Goal: Contribute content: Add original content to the website for others to see

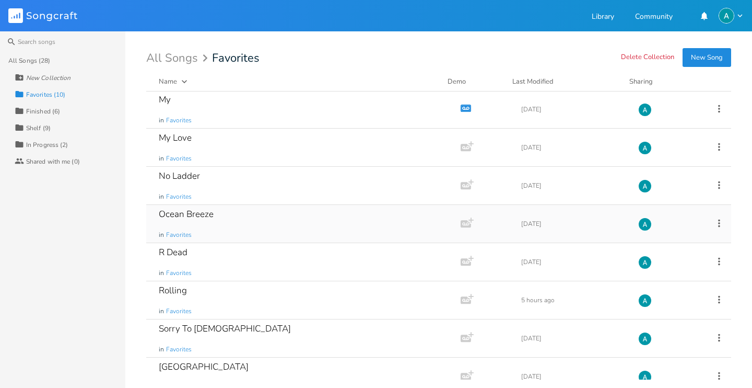
scroll to position [94, 0]
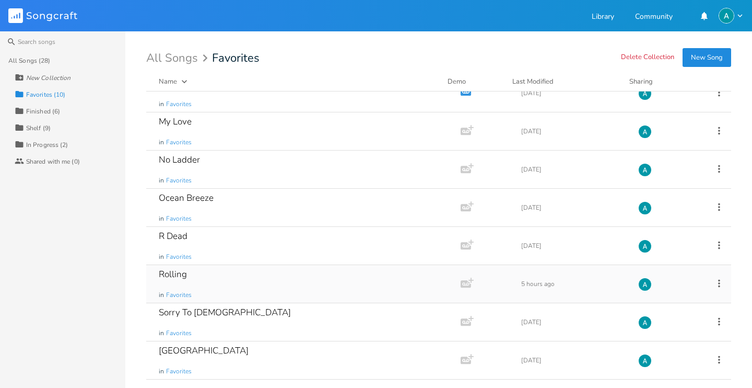
click at [243, 273] on div "Rolling in Favorites" at bounding box center [301, 284] width 285 height 38
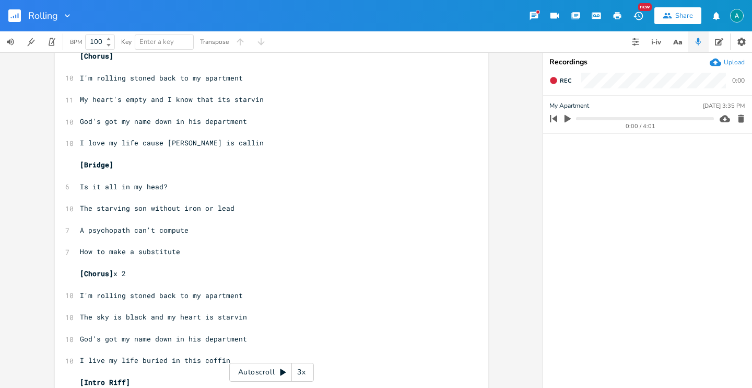
scroll to position [700, 0]
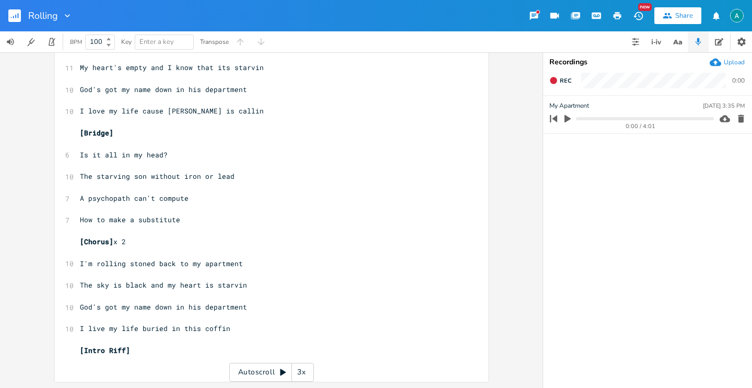
click at [147, 326] on span "I live my life buried in this coffin" at bounding box center [155, 327] width 150 height 9
type textarea "stzcj"
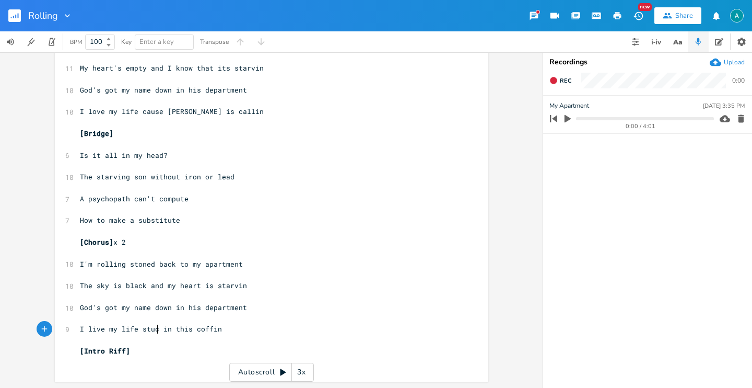
type textarea "uck"
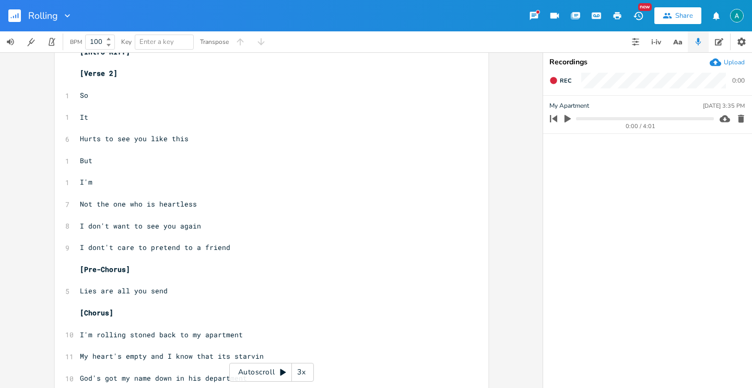
scroll to position [532, 0]
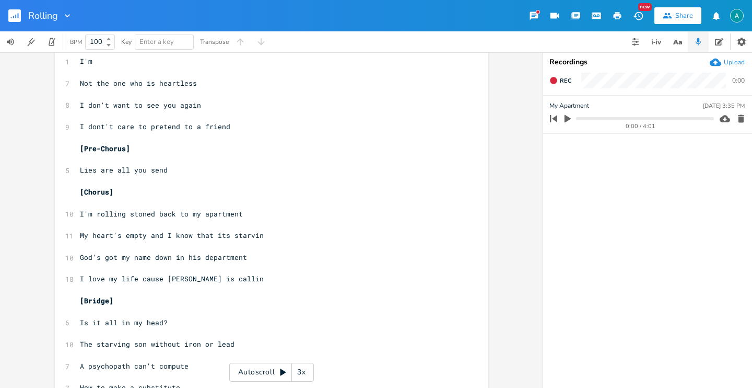
click at [97, 232] on span "My heart's empty and I know that its starvin" at bounding box center [172, 234] width 184 height 9
type textarea "backseats"
type textarea "'s"
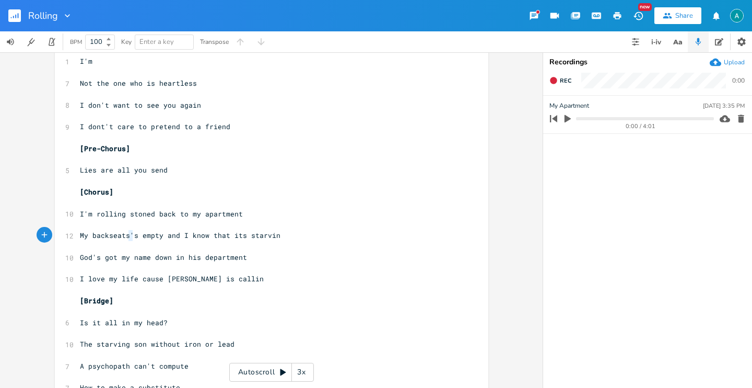
drag, startPoint x: 126, startPoint y: 231, endPoint x: 135, endPoint y: 236, distance: 10.0
click at [135, 236] on span "My backseats's empty and I know that its starvin" at bounding box center [180, 234] width 201 height 9
type textarea "filled"
click at [671, 42] on icon "button" at bounding box center [677, 42] width 13 height 13
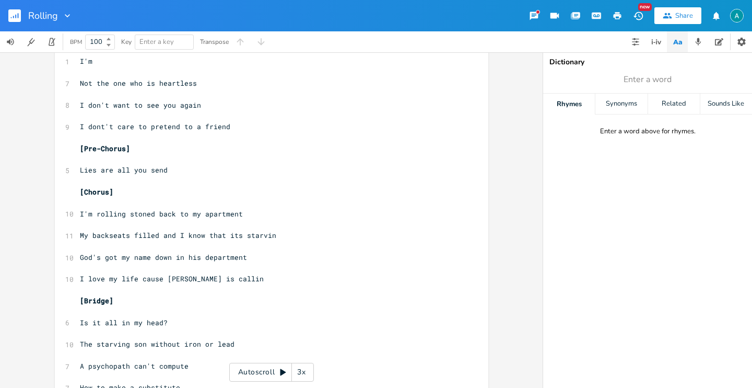
click at [669, 43] on button "button" at bounding box center [677, 41] width 21 height 21
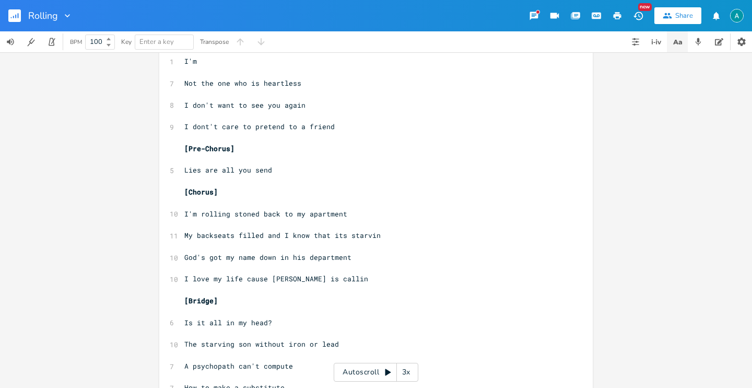
click at [669, 43] on button "button" at bounding box center [677, 41] width 21 height 21
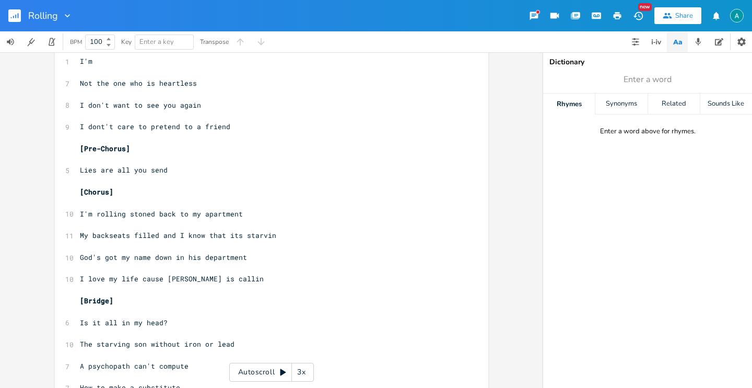
drag, startPoint x: 659, startPoint y: 81, endPoint x: 637, endPoint y: 84, distance: 22.2
type input "starvin"
click at [683, 80] on span "starvin" at bounding box center [647, 79] width 209 height 19
click at [664, 72] on span "starvin" at bounding box center [647, 79] width 209 height 19
click at [666, 77] on span "starvin" at bounding box center [647, 79] width 209 height 19
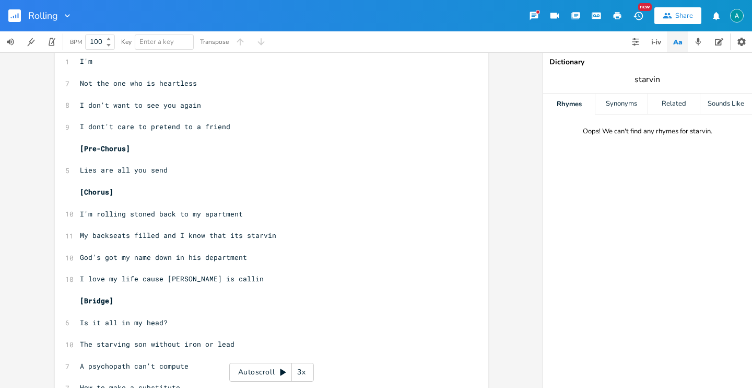
click at [661, 78] on span "starvin" at bounding box center [647, 79] width 209 height 19
click at [660, 80] on input "starvin" at bounding box center [648, 80] width 26 height 12
type input "starving"
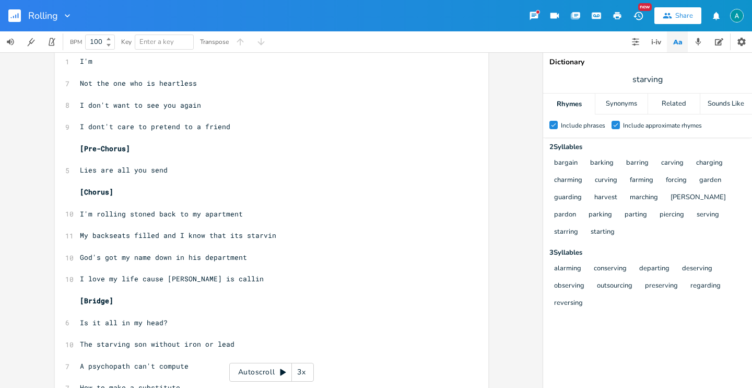
click at [625, 129] on div "Include approximate rhymes" at bounding box center [662, 125] width 79 height 6
click at [612, 129] on input "Check Include approximate rhymes" at bounding box center [612, 125] width 0 height 7
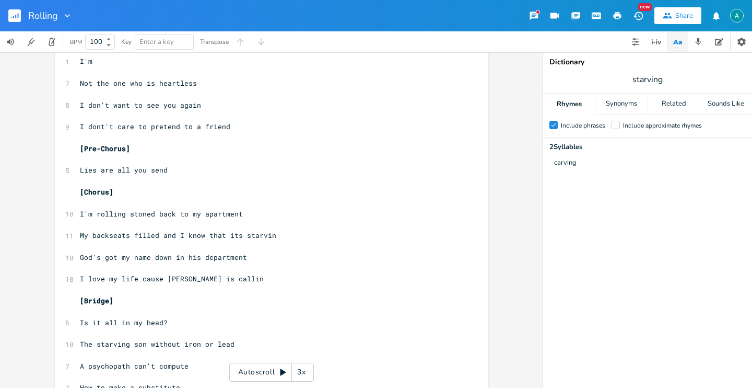
click at [617, 125] on div at bounding box center [616, 125] width 8 height 8
click at [612, 125] on input "Include approximate rhymes" at bounding box center [612, 125] width 0 height 7
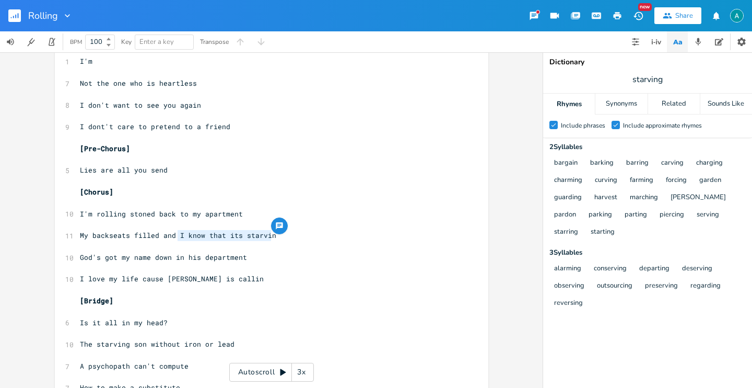
drag, startPoint x: 173, startPoint y: 235, endPoint x: 274, endPoint y: 236, distance: 101.4
click at [274, 236] on pre "My backseats filled and I know that its starvin" at bounding box center [266, 235] width 377 height 11
type textarea "my mind is ca"
type textarea "hargin"
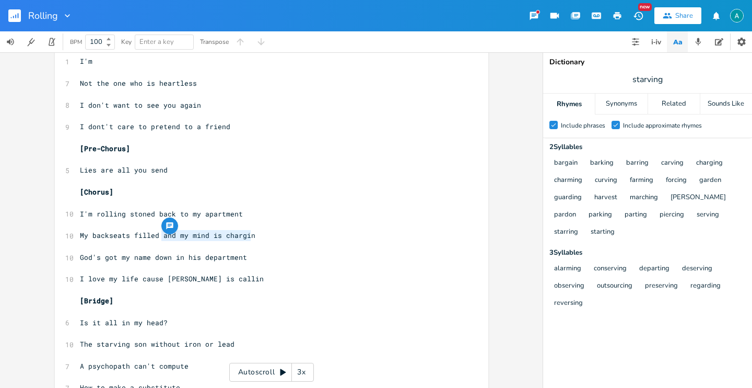
drag, startPoint x: 159, startPoint y: 234, endPoint x: 249, endPoint y: 238, distance: 89.9
click at [250, 238] on span "My backseats filled and my mind is chargin" at bounding box center [168, 234] width 176 height 9
type textarea "cause I'm so charming"
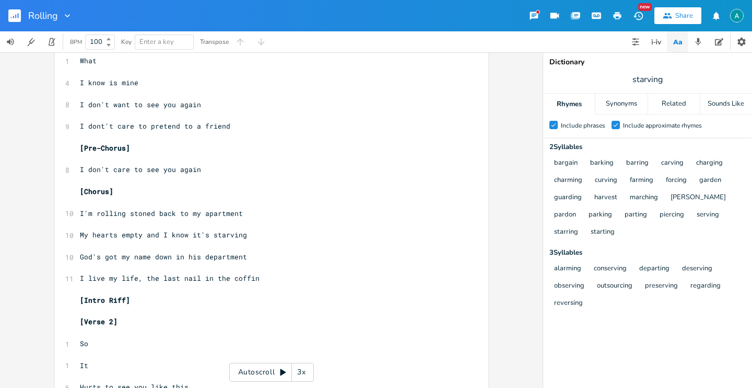
scroll to position [237, 0]
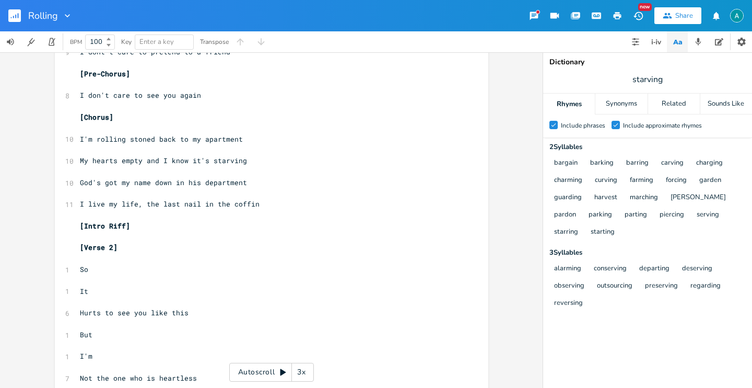
click at [141, 204] on span "I live my life, the last nail in the coffin" at bounding box center [170, 203] width 180 height 9
click at [145, 204] on span "I live my life, the last nail in the coffin" at bounding box center [170, 203] width 180 height 9
type textarea "with a"
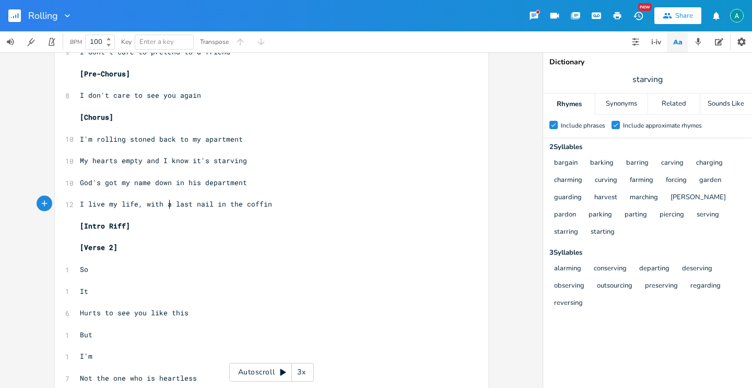
scroll to position [0, 19]
click at [176, 201] on span "I live my life, with a last nail in the coffin" at bounding box center [176, 203] width 192 height 9
type textarea "last"
click at [176, 201] on span "I live my life, with a last nail in the coffin" at bounding box center [176, 203] width 192 height 9
type textarea "the"
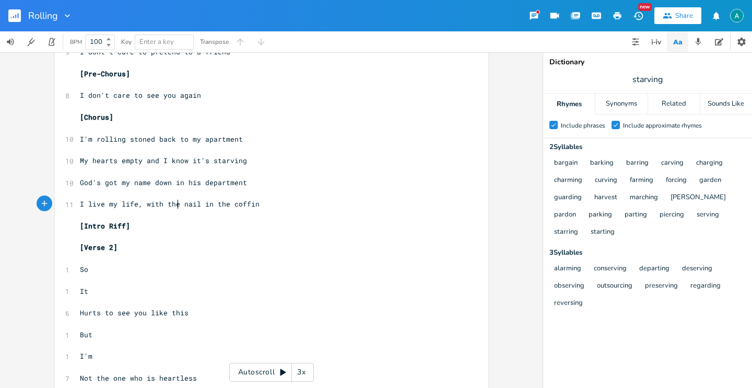
scroll to position [0, 9]
click at [194, 204] on span "I live my life, with the nail in the coffin" at bounding box center [170, 203] width 180 height 9
type textarea "s"
click at [168, 207] on span "I live my life, with the nail in the coffin" at bounding box center [170, 203] width 180 height 9
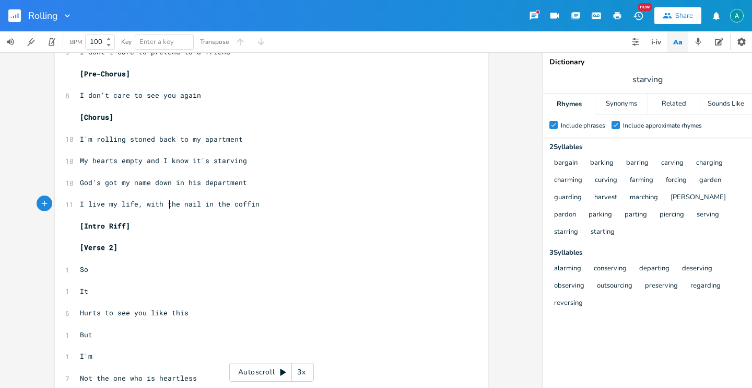
type textarea "the"
click at [168, 207] on span "I live my life, with the nail in the coffin" at bounding box center [170, 203] width 180 height 9
click at [172, 236] on pre "​" at bounding box center [266, 236] width 377 height 11
click at [172, 204] on span "I live my life, with the nail in the coffin" at bounding box center [170, 203] width 180 height 9
type textarea "the"
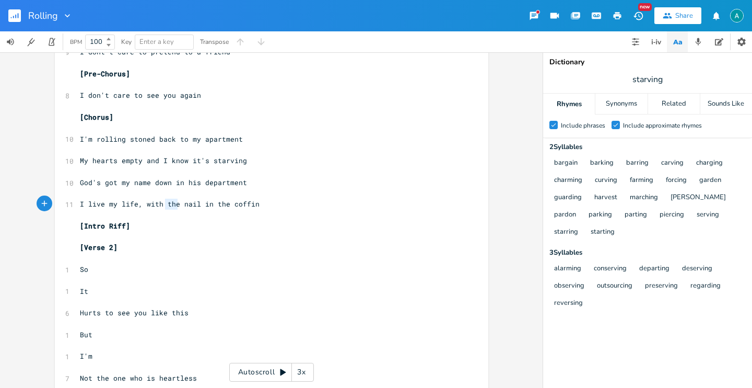
click at [172, 204] on span "I live my life, with the nail in the coffin" at bounding box center [170, 203] width 180 height 9
type textarea "one hand"
type textarea "fi"
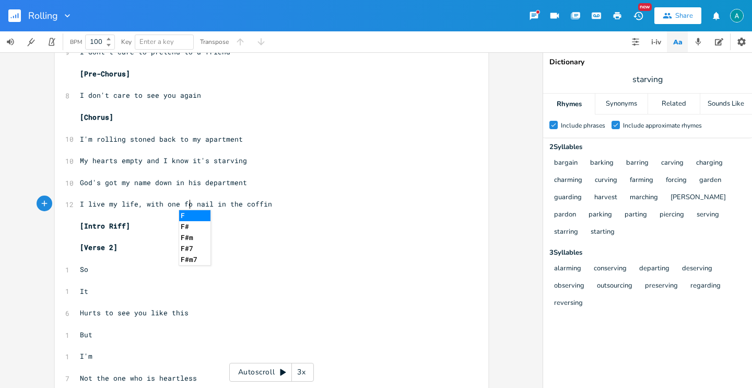
type textarea "oot"
click at [209, 204] on span "I live my life, with one foot nail in the coffin" at bounding box center [180, 203] width 201 height 9
type textarea "nail"
click at [209, 204] on span "I live my life, with one foot nail in the coffin" at bounding box center [180, 203] width 201 height 9
drag, startPoint x: 143, startPoint y: 204, endPoint x: 150, endPoint y: 202, distance: 7.6
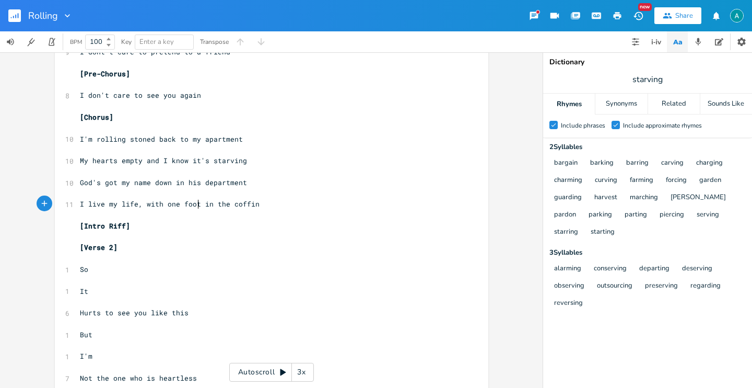
click at [143, 204] on span "I live my life, with one foot in the coffin" at bounding box center [170, 203] width 180 height 9
type textarea "e"
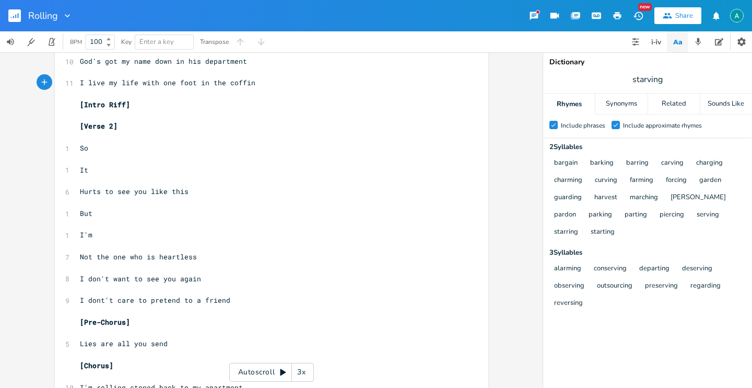
scroll to position [534, 0]
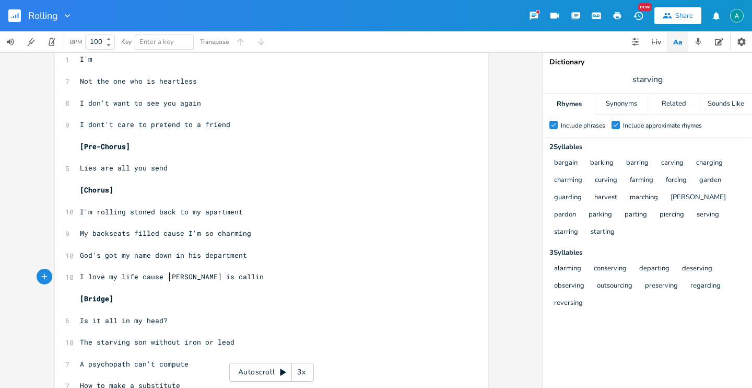
click at [164, 276] on span "I love my life cause [PERSON_NAME] is callin" at bounding box center [172, 276] width 184 height 9
type textarea "M"
click at [164, 275] on span "I love my life cause [PERSON_NAME] is callin" at bounding box center [172, 276] width 184 height 9
click at [170, 281] on pre "I love my life cause [PERSON_NAME] is callin" at bounding box center [266, 276] width 377 height 11
type textarea "[PERSON_NAME]"
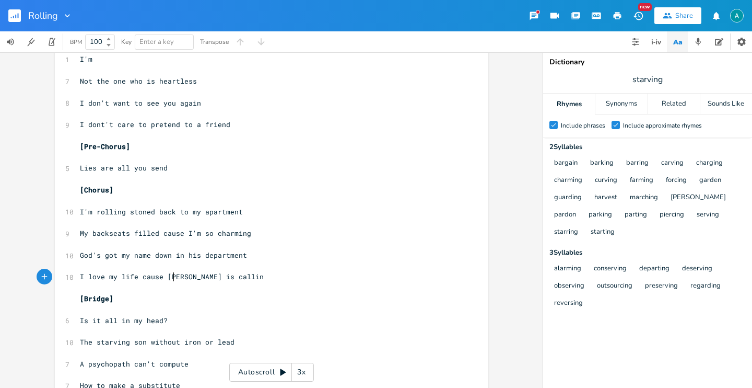
click at [170, 281] on pre "I love my life cause [PERSON_NAME] is callin" at bounding box center [266, 276] width 377 height 11
type textarea "cause"
type textarea "it"
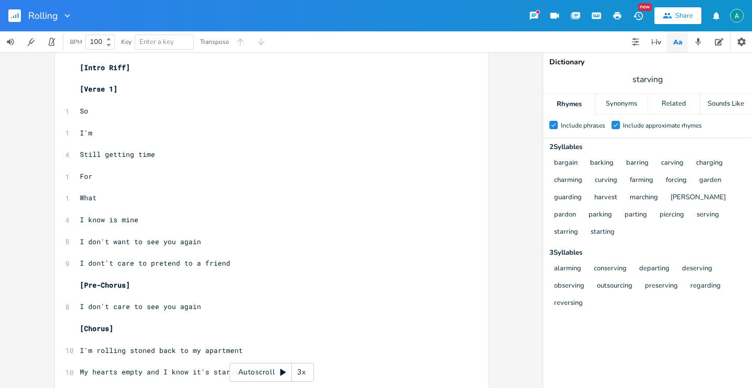
scroll to position [0, 0]
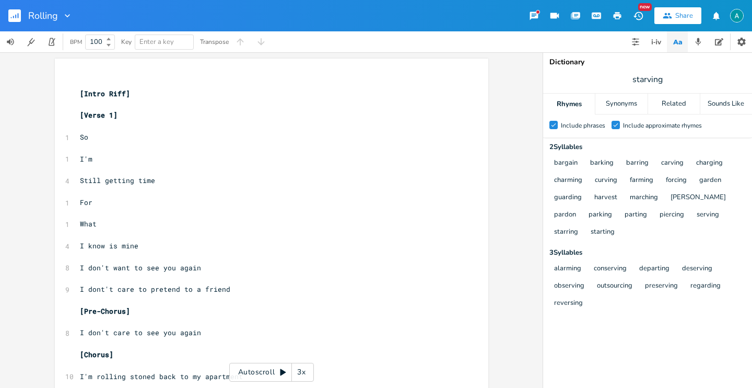
type textarea "my"
click at [252, 368] on div "Autoscroll 3x" at bounding box center [271, 372] width 85 height 19
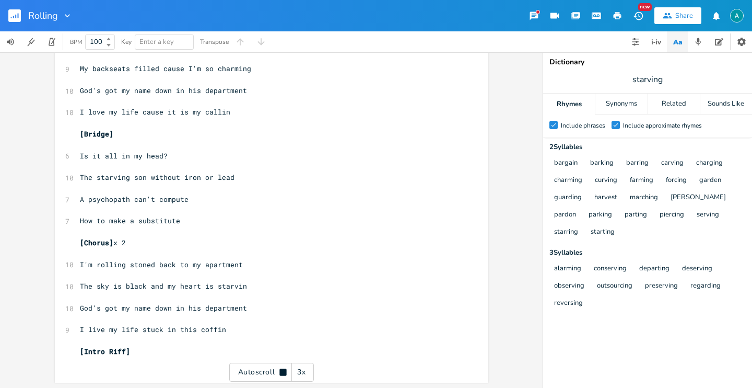
scroll to position [700, 0]
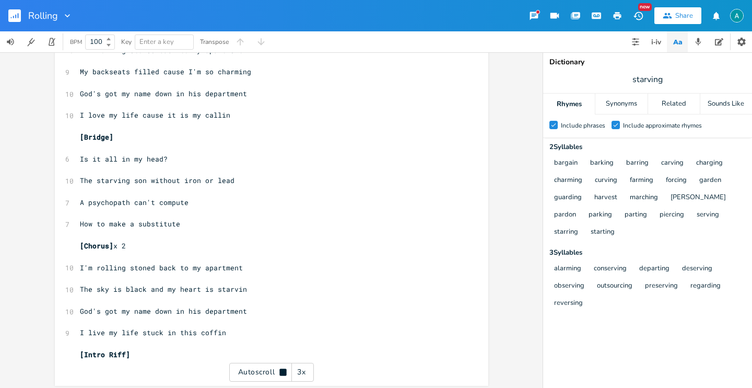
drag, startPoint x: 254, startPoint y: 375, endPoint x: 245, endPoint y: 361, distance: 17.0
click at [254, 375] on div "Autoscroll 3x" at bounding box center [271, 372] width 85 height 19
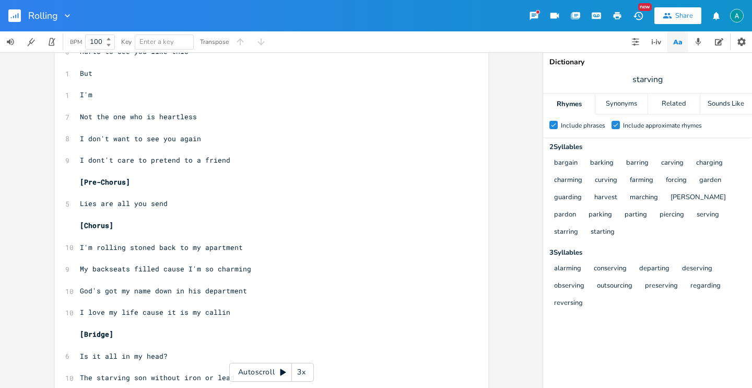
scroll to position [550, 0]
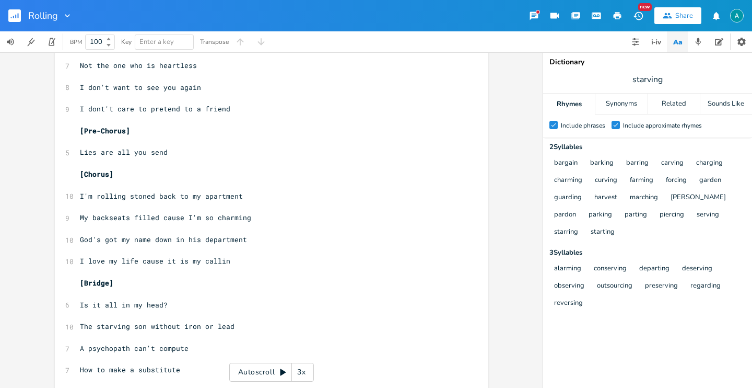
click at [204, 217] on span "My backseats filled cause I'm so charming" at bounding box center [165, 217] width 171 height 9
type textarea "so"
click at [204, 217] on span "My backseats filled cause I'm so charming" at bounding box center [165, 217] width 171 height 9
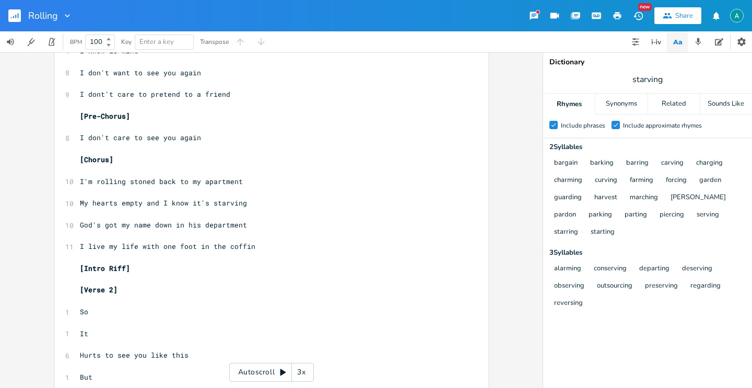
scroll to position [194, 0]
type textarea "one foo"
drag, startPoint x: 159, startPoint y: 246, endPoint x: 188, endPoint y: 246, distance: 28.7
click at [188, 246] on span "I live my life with one foot in the coffin" at bounding box center [168, 246] width 176 height 9
click at [190, 254] on pre "​" at bounding box center [266, 257] width 377 height 11
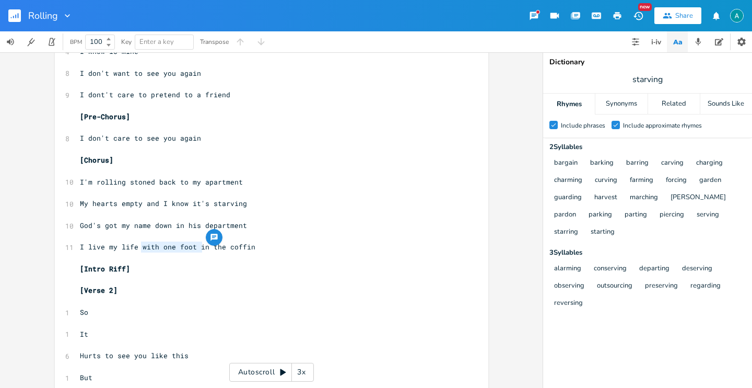
drag, startPoint x: 137, startPoint y: 248, endPoint x: 201, endPoint y: 248, distance: 63.7
click at [201, 248] on span "I live my life with one foot in the coffin" at bounding box center [168, 246] width 176 height 9
type textarea "i"
type textarea "is"
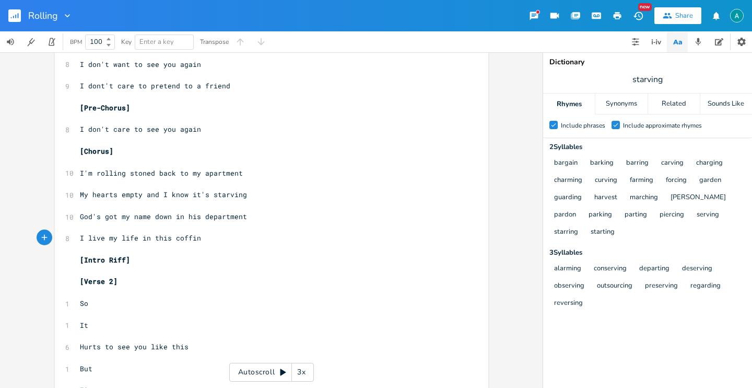
scroll to position [190, 0]
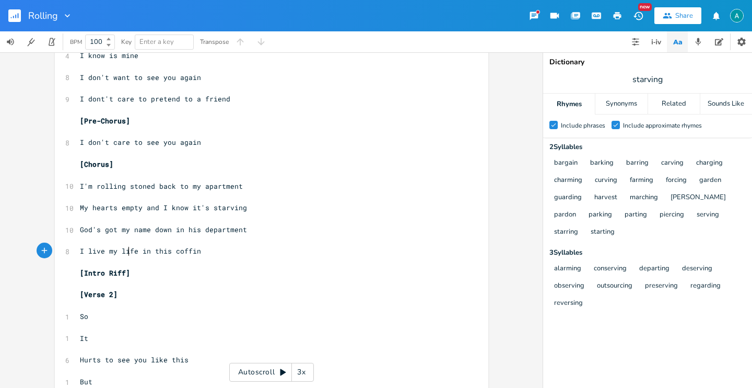
click at [124, 246] on pre "I live my life in this coffin" at bounding box center [266, 251] width 377 height 11
type textarea "I live my life in this coffin"
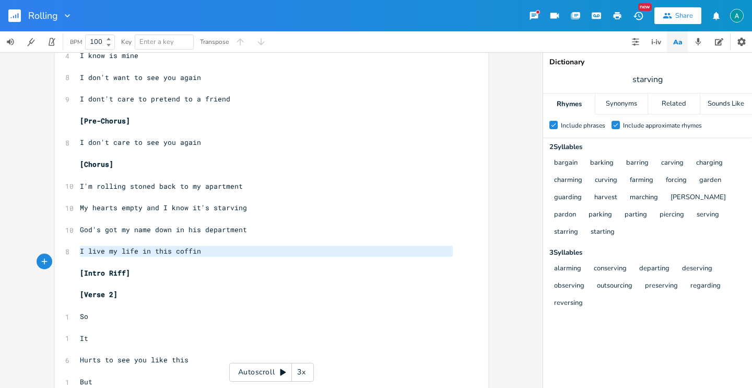
click at [124, 246] on pre "I live my life in this coffin" at bounding box center [266, 251] width 377 height 11
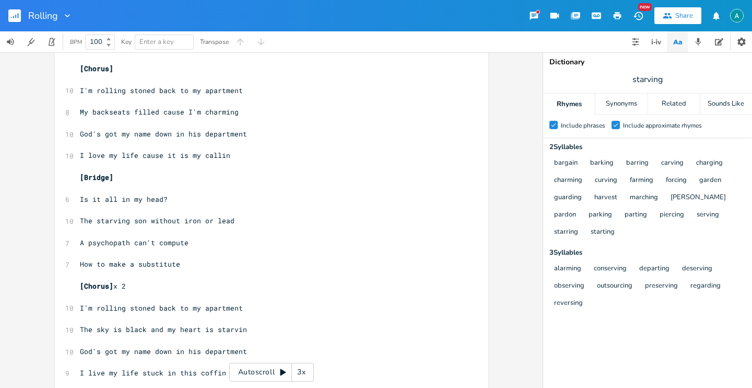
scroll to position [700, 0]
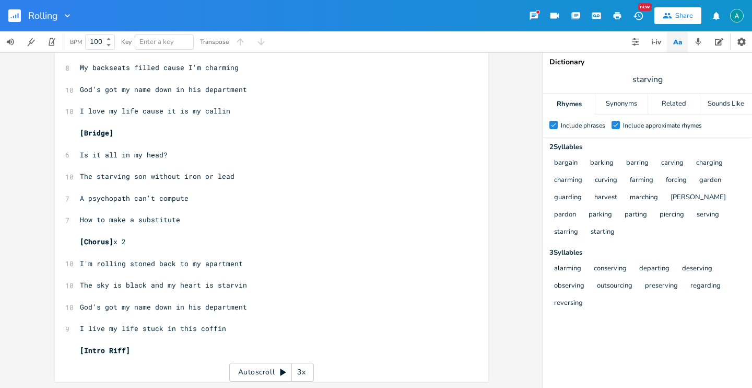
click at [126, 325] on span "I live my life stuck in this coffin" at bounding box center [153, 327] width 146 height 9
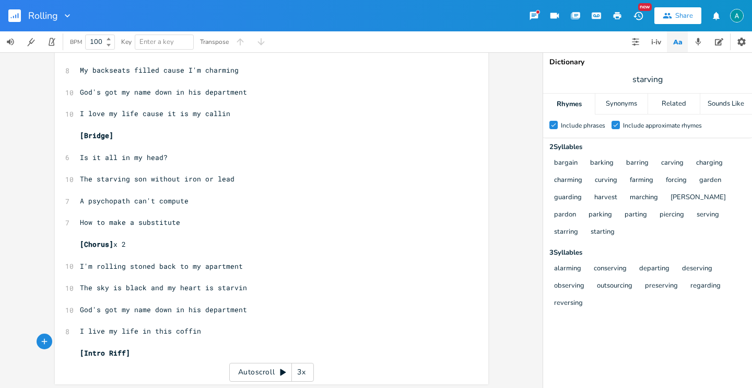
type textarea "I live my life stuck in this coffin"
click at [21, 15] on button "button" at bounding box center [18, 15] width 21 height 25
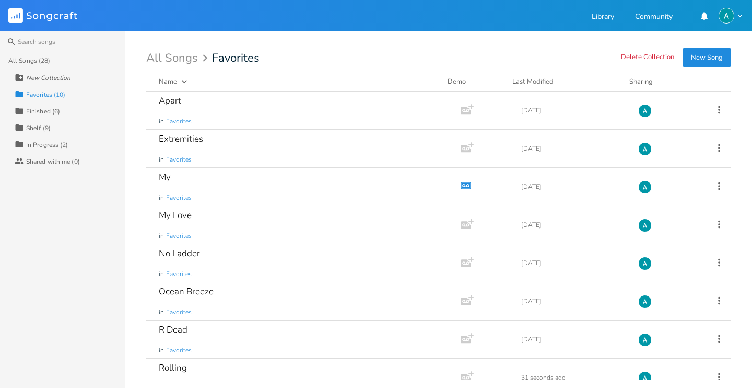
click at [98, 144] on div "Collection In Progress (2)" at bounding box center [70, 144] width 111 height 17
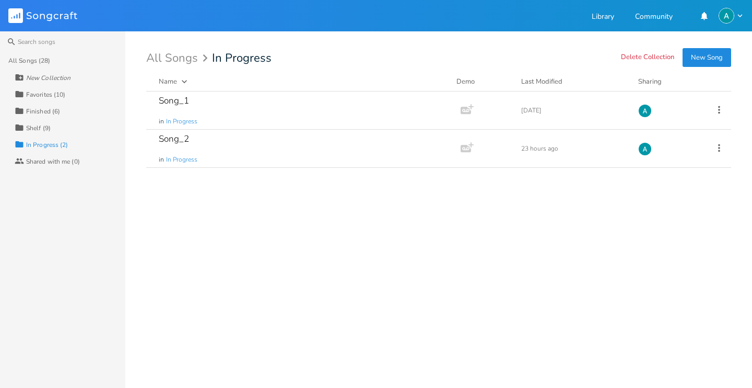
click at [226, 87] on div "Name Demo Last Modified Sharing" at bounding box center [438, 83] width 585 height 15
click at [227, 91] on div "Song_1 in In Progress" at bounding box center [301, 110] width 285 height 38
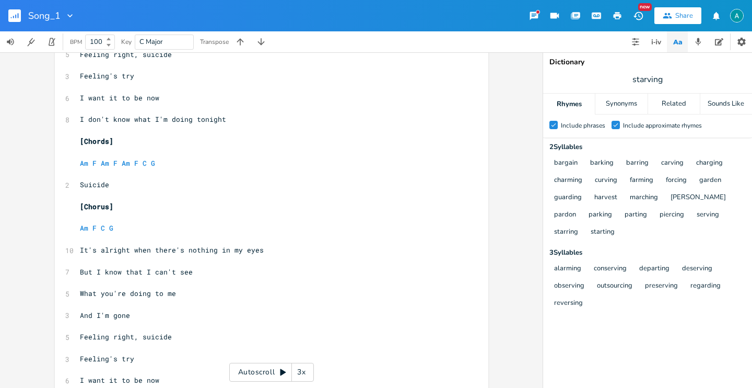
scroll to position [833, 0]
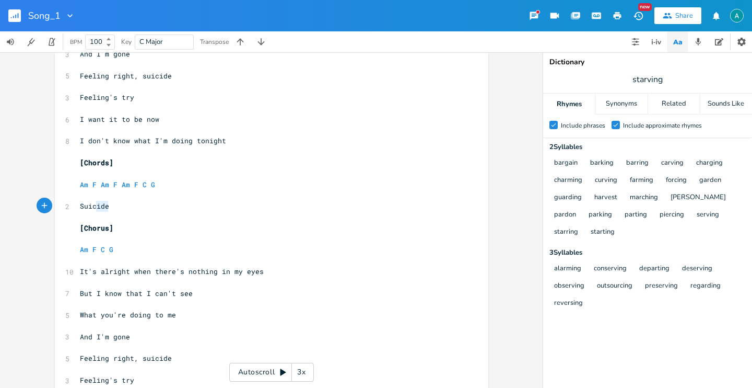
type textarea "icide"
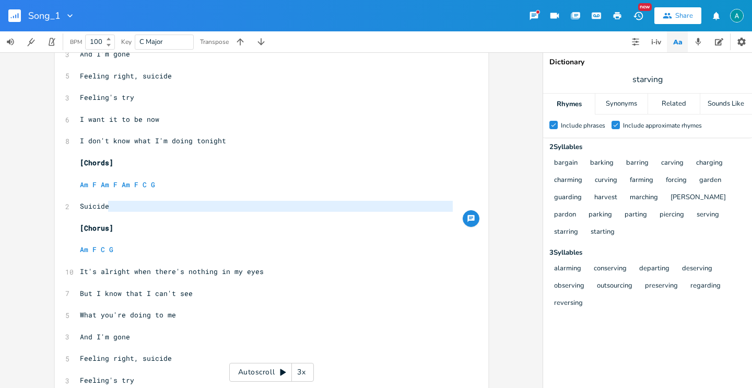
type textarea "Suicide"
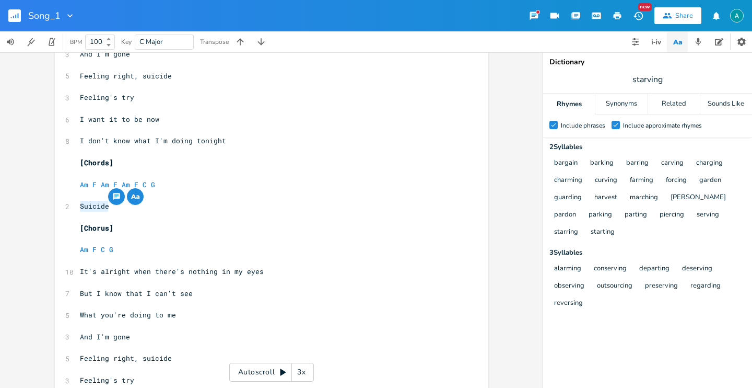
drag, startPoint x: 152, startPoint y: 206, endPoint x: 2, endPoint y: 190, distance: 150.3
click at [41, 205] on div "Suicide x [Riff] ​ [Chords] ​ Am F Am F Am F C G ​ [Verse 1] ​ Am F Am F Am F C…" at bounding box center [271, 219] width 543 height 335
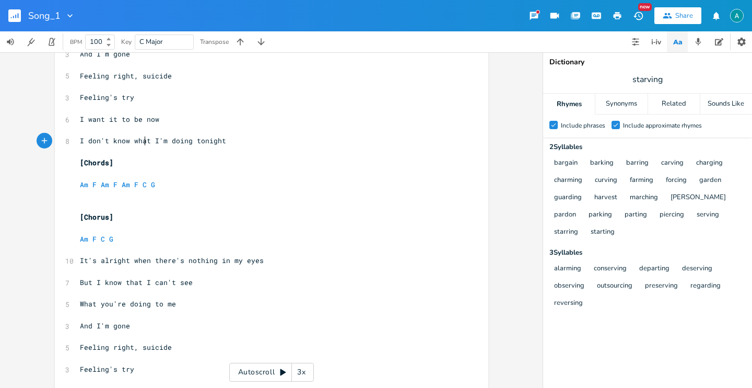
click at [141, 136] on pre "I don't know what I'm doing tonight" at bounding box center [266, 140] width 377 height 11
drag, startPoint x: 141, startPoint y: 136, endPoint x: 126, endPoint y: 120, distance: 21.8
click at [140, 136] on pre "I don't know what I'm doing tonight" at bounding box center [266, 140] width 377 height 11
type textarea "where"
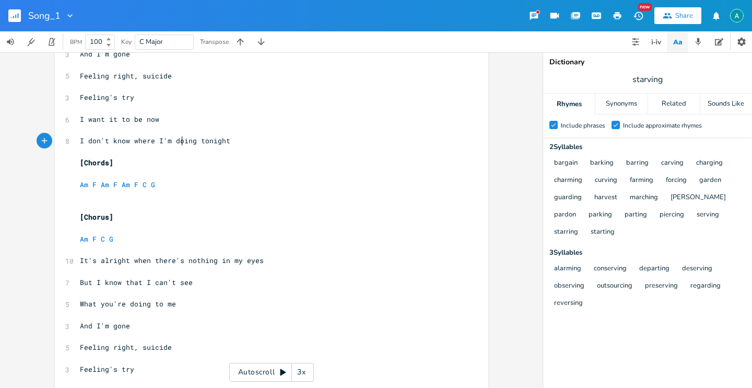
click at [178, 140] on span "I don't know where I'm doing tonight" at bounding box center [155, 140] width 150 height 9
click at [176, 141] on span "I don't know where I'm doing tonight" at bounding box center [155, 140] width 150 height 9
type textarea "going"
click at [141, 197] on pre "​" at bounding box center [266, 195] width 377 height 11
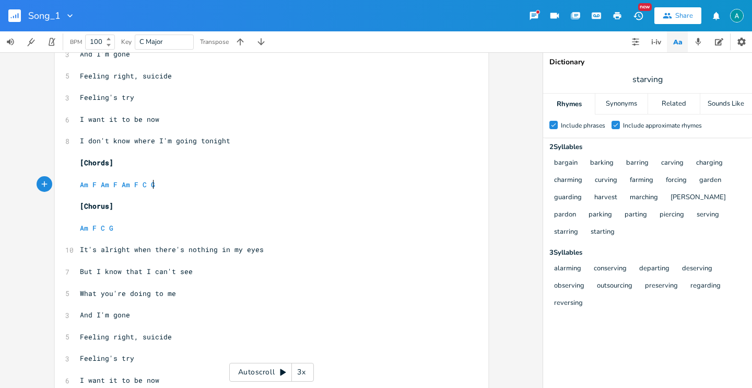
click at [149, 139] on span "I don't know where I'm going tonight" at bounding box center [155, 140] width 150 height 9
click at [149, 144] on span "I don't know where I'm going tonight" at bounding box center [155, 140] width 150 height 9
type textarea "where"
click at [149, 143] on span "I don't know where I'm going tonight" at bounding box center [155, 140] width 150 height 9
click at [148, 143] on span "I don't know where I'm going tonight" at bounding box center [155, 140] width 150 height 9
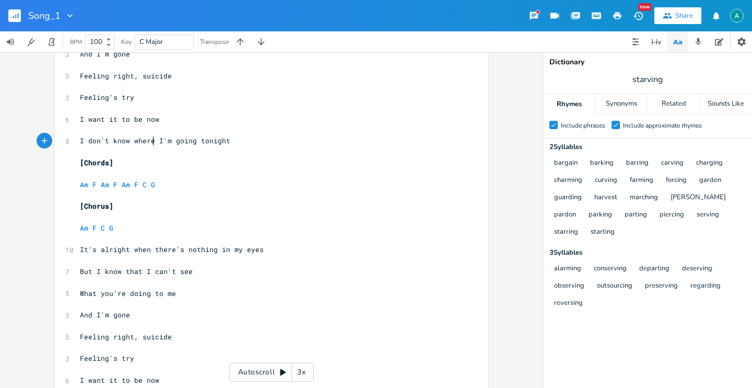
type textarea "I don't know where I'm going tonight"
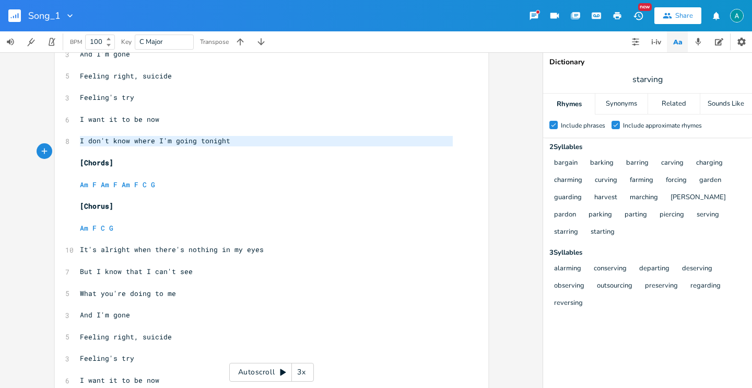
click at [148, 143] on span "I don't know where I'm going tonight" at bounding box center [155, 140] width 150 height 9
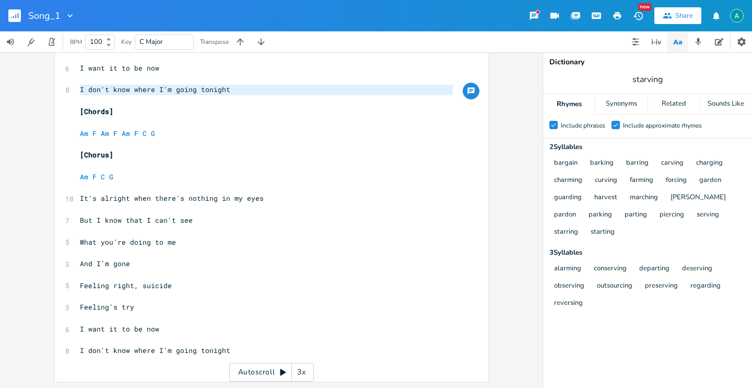
click at [171, 351] on span "I don't know where I'm going tonight" at bounding box center [155, 349] width 150 height 9
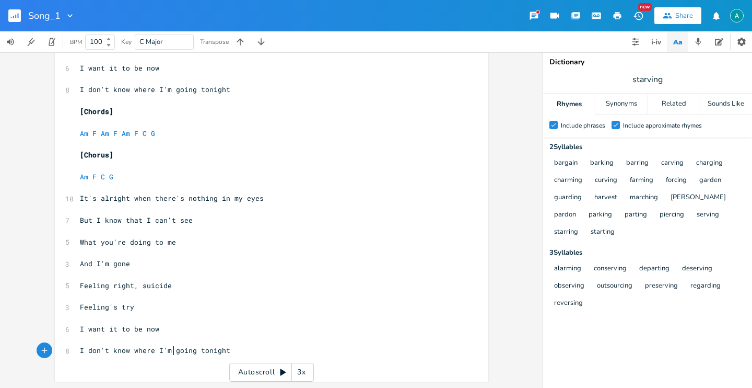
click at [171, 351] on span "I don't know where I'm going tonight" at bounding box center [155, 349] width 150 height 9
type textarea "I don't know where I'm going tonight"
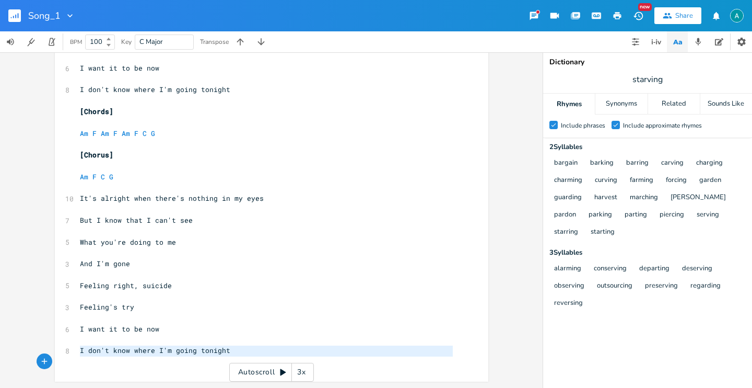
click at [171, 351] on span "I don't know where I'm going tonight" at bounding box center [155, 349] width 150 height 9
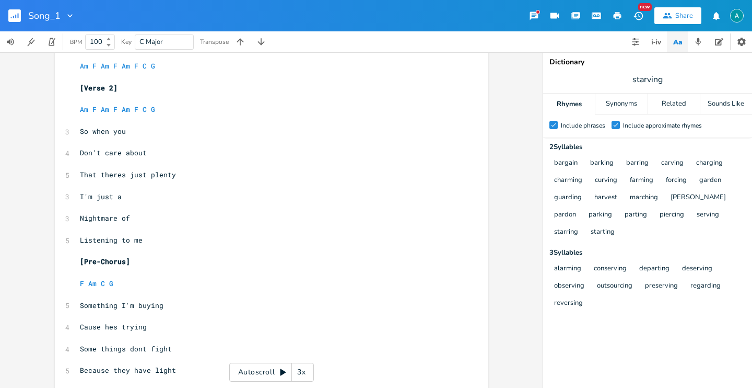
scroll to position [386, 0]
click at [137, 371] on span "Because they have light" at bounding box center [128, 369] width 96 height 9
type textarea "have"
click at [137, 371] on span "Because they have light" at bounding box center [128, 369] width 96 height 9
click at [114, 371] on span "Because they have light" at bounding box center [128, 369] width 96 height 9
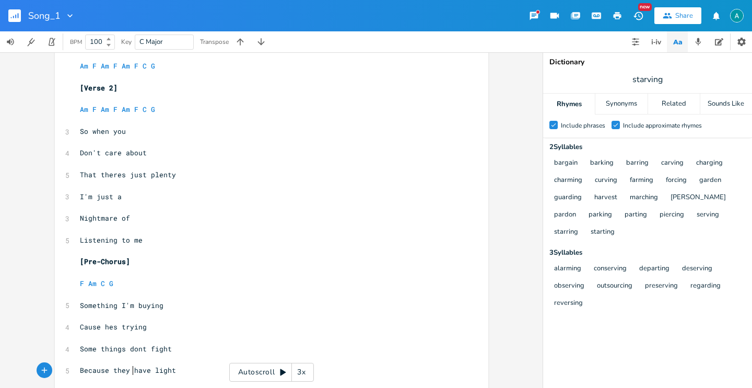
click at [129, 369] on span "Because they have light" at bounding box center [128, 369] width 96 height 9
click at [139, 367] on span "Because they have light" at bounding box center [128, 369] width 96 height 9
type textarea "have"
click at [140, 367] on span "Because they have light" at bounding box center [128, 369] width 96 height 9
click at [142, 364] on div "[Riff] ​ [Chords] ​ Am F Am F Am F C G ​ [Verse 1] ​ Am F Am F Am F C G ​ 3 So …" at bounding box center [266, 277] width 377 height 1173
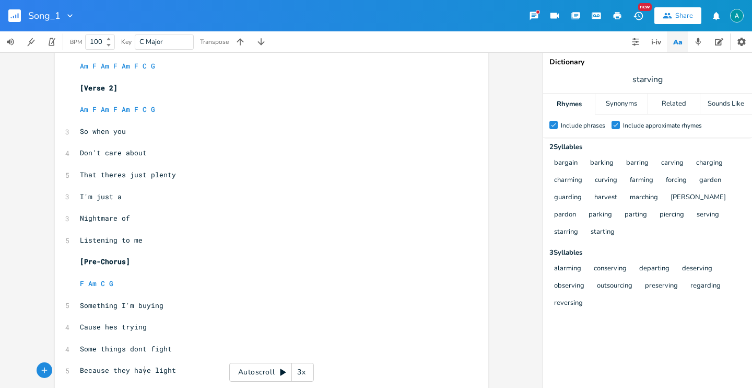
click at [139, 368] on span "Because they have light" at bounding box center [128, 369] width 96 height 9
type textarea "have"
click at [139, 368] on span "Because they have light" at bounding box center [128, 369] width 96 height 9
drag, startPoint x: 106, startPoint y: 371, endPoint x: 0, endPoint y: 370, distance: 105.5
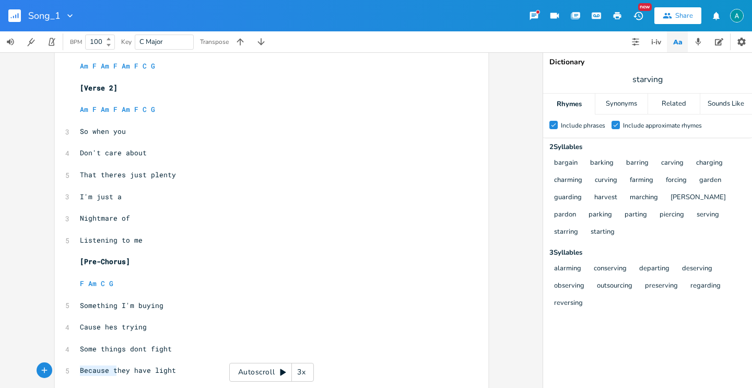
click at [0, 370] on div "Because t x [Riff] ​ [Chords] ​ Am F Am F Am F C G ​ [Verse 1] ​ Am F Am F Am F…" at bounding box center [271, 219] width 543 height 335
type textarea "T"
click at [104, 330] on span "Cause hes trying" at bounding box center [113, 326] width 67 height 9
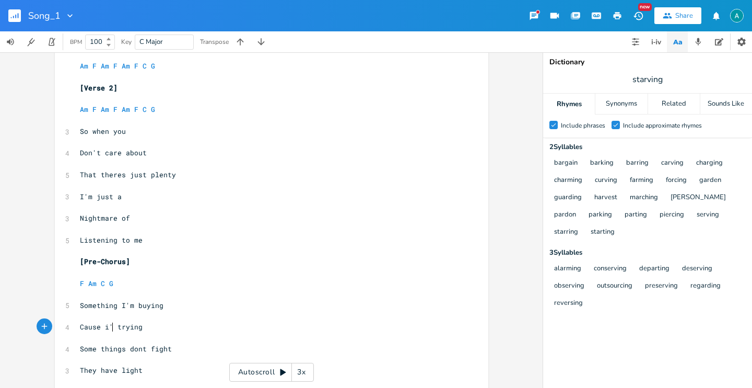
type textarea "i'm"
click at [102, 322] on span "Cause i'm trying" at bounding box center [113, 326] width 67 height 9
click at [106, 323] on span "Cause i'm trying" at bounding box center [113, 326] width 67 height 9
type textarea "I"
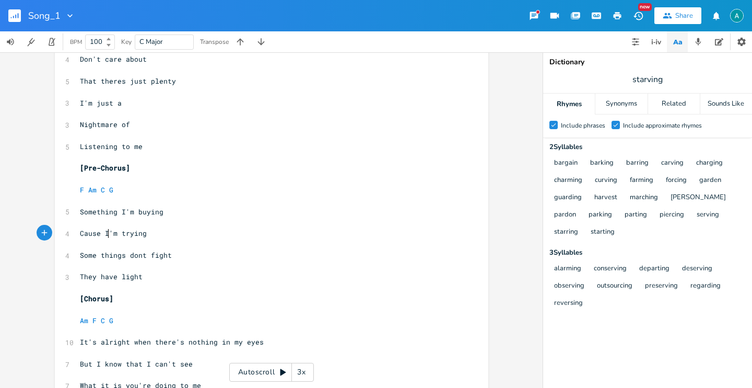
scroll to position [476, 0]
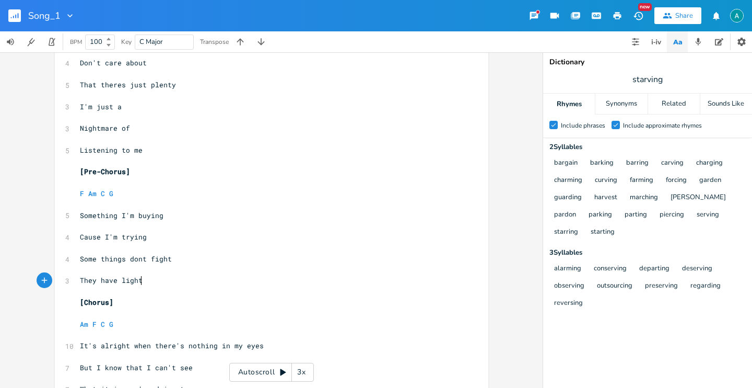
type textarea "light"
type textarea "They have light"
drag, startPoint x: 142, startPoint y: 283, endPoint x: 21, endPoint y: 278, distance: 121.3
click at [21, 278] on div "They have light x [Riff] ​ [Chords] ​ Am F Am F Am F C G ​ [Verse 1] ​ Am F Am …" at bounding box center [271, 219] width 543 height 335
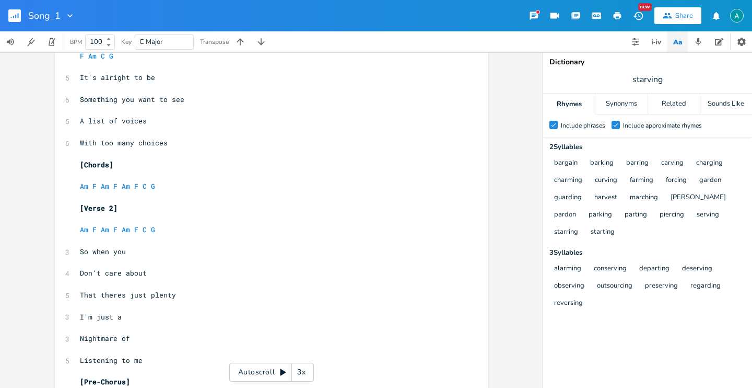
scroll to position [0, 0]
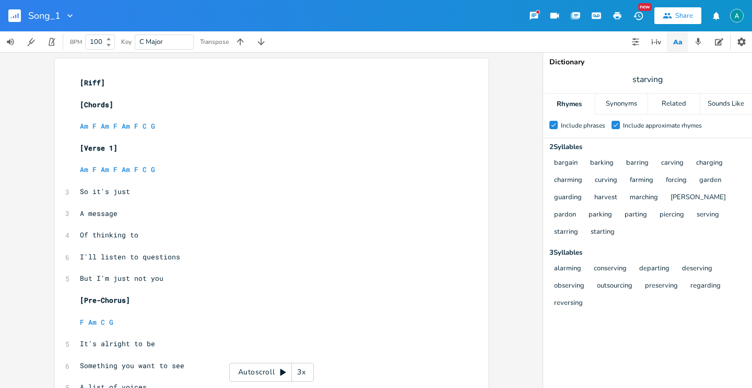
click at [12, 16] on rect "button" at bounding box center [14, 15] width 13 height 13
